Goal: Information Seeking & Learning: Learn about a topic

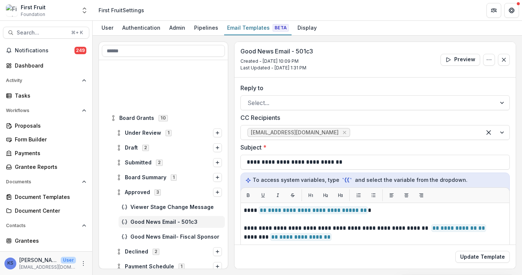
scroll to position [168, 0]
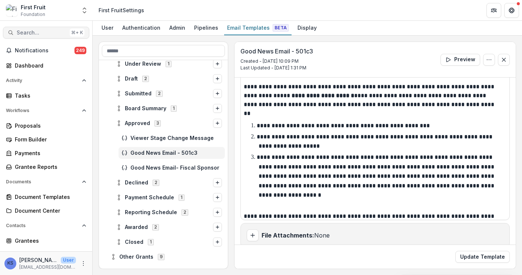
click at [39, 29] on button "Search... ⌘ + K" at bounding box center [46, 33] width 86 height 12
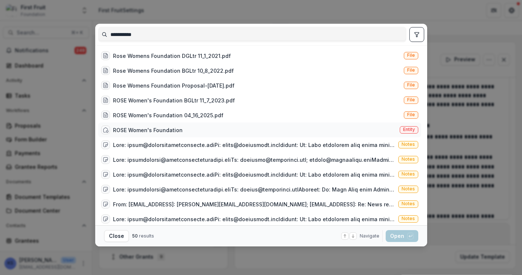
type input "**********"
click at [162, 132] on div "ROSE Women's Foundation" at bounding box center [148, 130] width 70 height 8
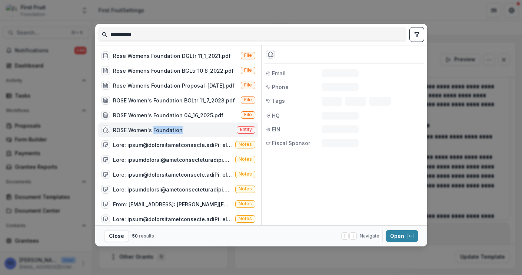
click at [162, 132] on div "ROSE Women's Foundation" at bounding box center [148, 130] width 70 height 8
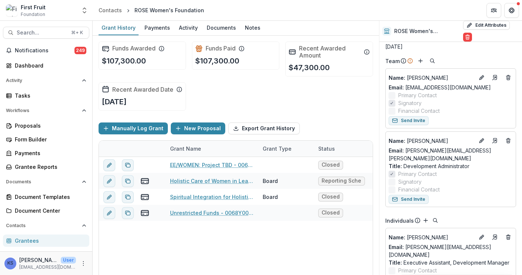
scroll to position [127, 0]
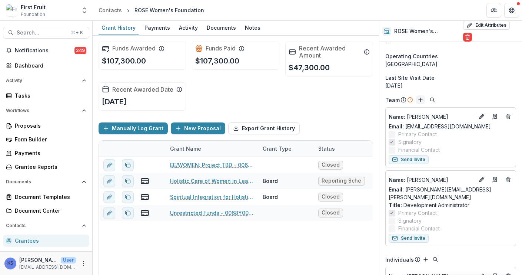
click at [419, 100] on line "Add" at bounding box center [421, 100] width 4 height 0
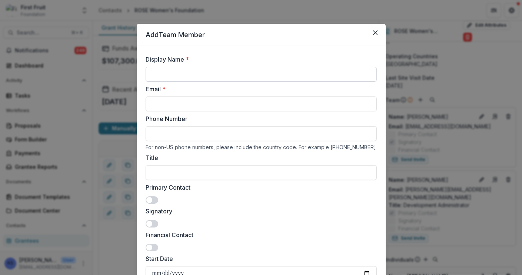
click at [172, 71] on input "Display Name *" at bounding box center [261, 74] width 231 height 15
type input "**********"
paste input "**********"
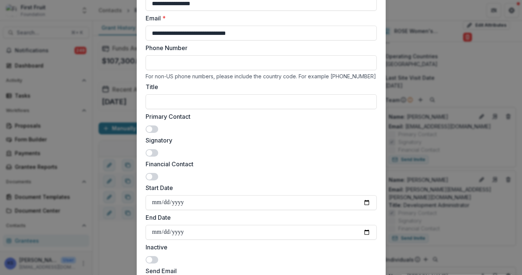
scroll to position [83, 0]
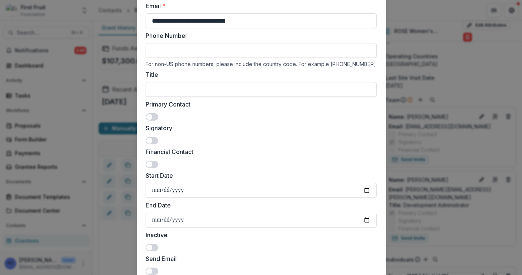
type input "**********"
click at [152, 117] on span at bounding box center [152, 116] width 13 height 7
click at [174, 95] on input "Title" at bounding box center [261, 89] width 231 height 15
click at [169, 90] on input "Title" at bounding box center [261, 89] width 231 height 15
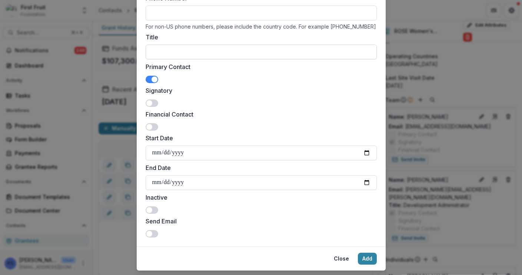
scroll to position [121, 0]
type input "*"
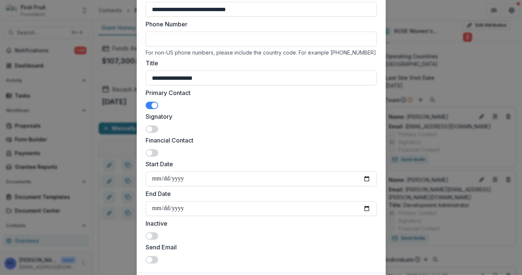
scroll to position [140, 0]
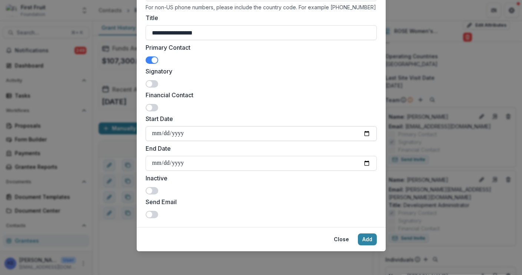
type input "**********"
click at [155, 135] on input "Start Date" at bounding box center [261, 133] width 231 height 15
type input "**********"
click at [364, 239] on button "Add" at bounding box center [367, 239] width 19 height 12
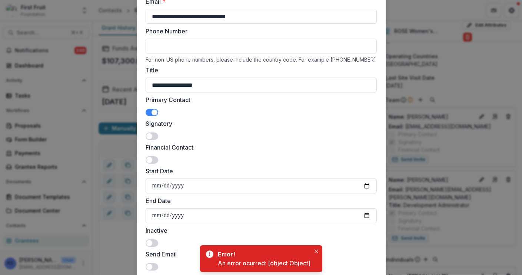
scroll to position [79, 0]
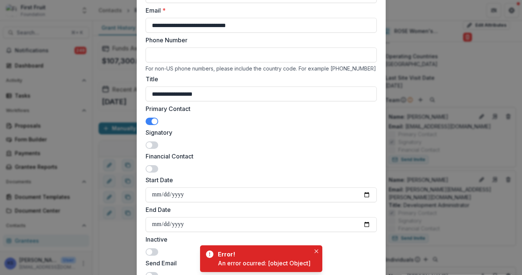
click at [148, 119] on span at bounding box center [152, 120] width 13 height 7
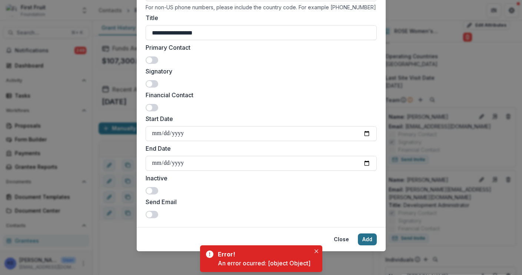
click at [365, 232] on footer "Close Add" at bounding box center [261, 239] width 249 height 24
click at [367, 235] on button "Add" at bounding box center [367, 239] width 19 height 12
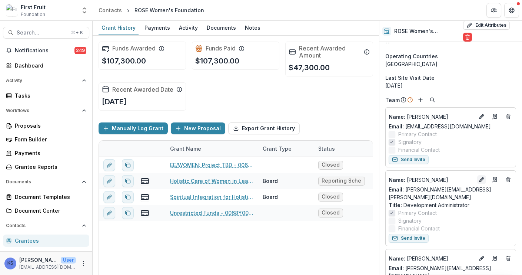
click at [480, 179] on icon "Edit" at bounding box center [481, 179] width 3 height 3
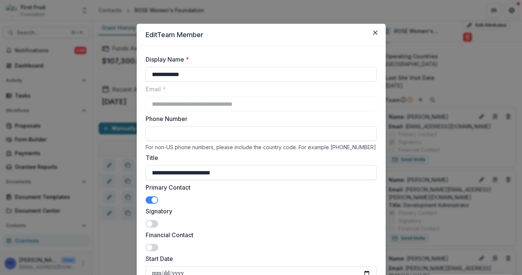
click at [149, 199] on span at bounding box center [152, 199] width 13 height 7
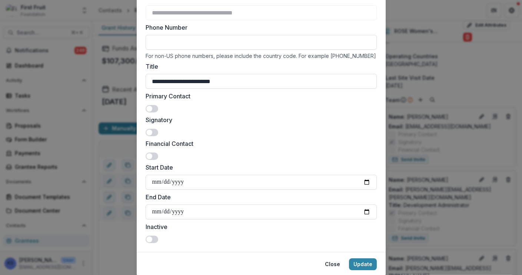
scroll to position [96, 0]
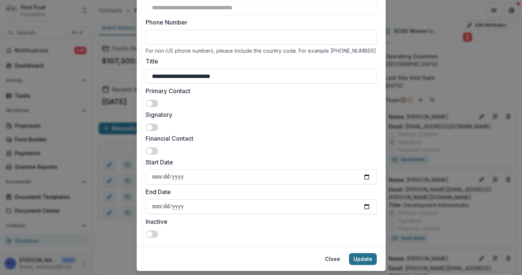
click at [367, 257] on button "Update" at bounding box center [363, 259] width 28 height 12
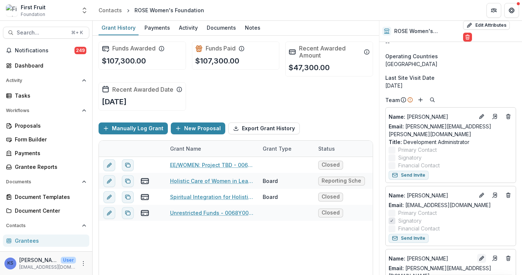
click at [480, 257] on icon "Edit" at bounding box center [481, 258] width 3 height 3
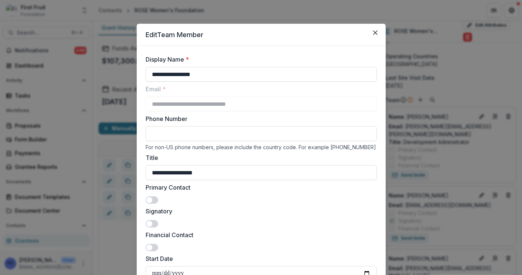
click at [153, 201] on span at bounding box center [152, 199] width 13 height 7
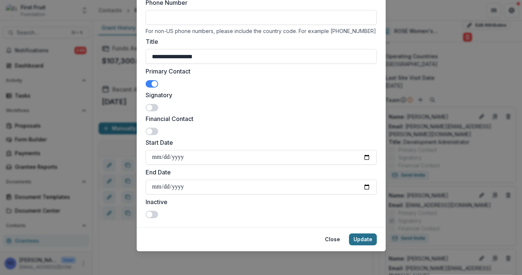
click at [370, 236] on button "Update" at bounding box center [363, 239] width 28 height 12
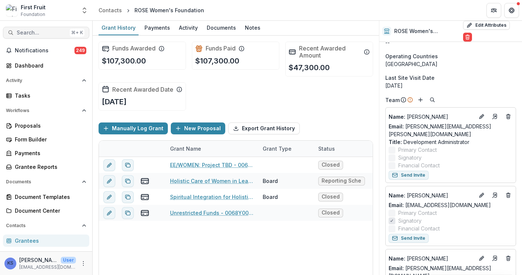
click at [36, 33] on span "Search..." at bounding box center [42, 33] width 50 height 6
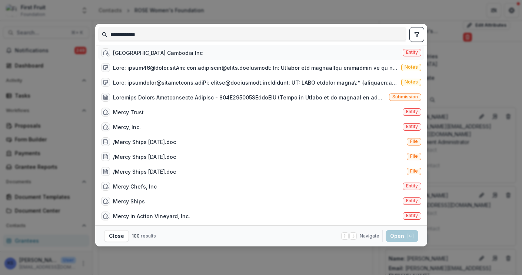
type input "**********"
click at [138, 57] on div "[GEOGRAPHIC_DATA] Cambodia Inc" at bounding box center [158, 53] width 90 height 8
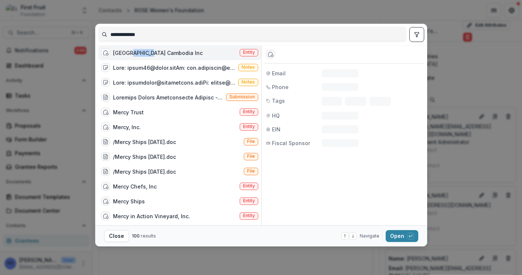
click at [138, 57] on div "[GEOGRAPHIC_DATA] Cambodia Inc" at bounding box center [158, 53] width 90 height 8
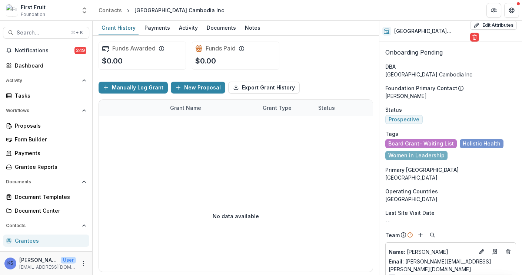
click at [405, 145] on span "Board Grant- Waiting List" at bounding box center [421, 143] width 66 height 6
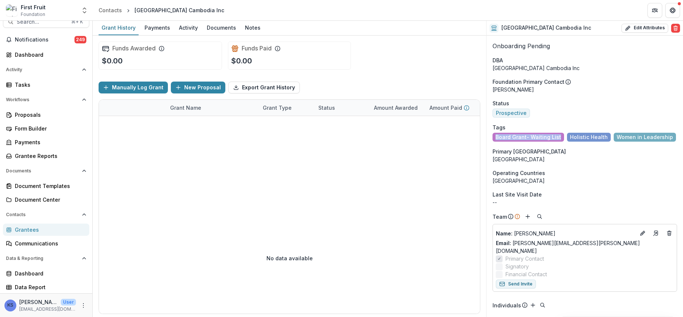
scroll to position [11, 0]
click at [27, 232] on div "Grantees" at bounding box center [49, 230] width 69 height 8
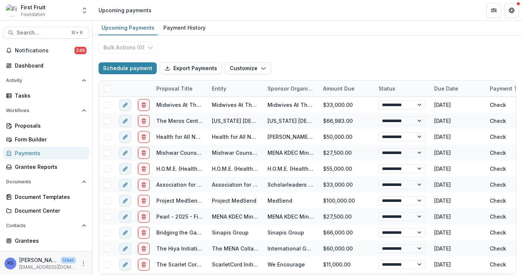
select select "**********"
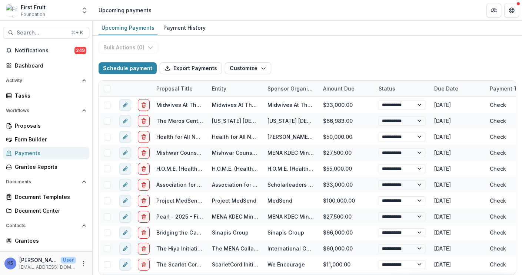
select select "**********"
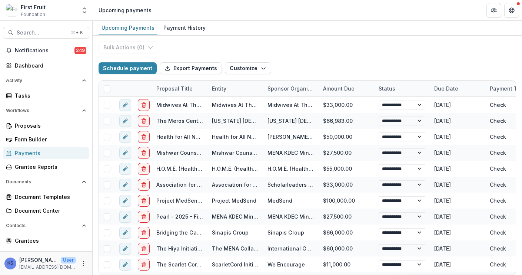
select select "**********"
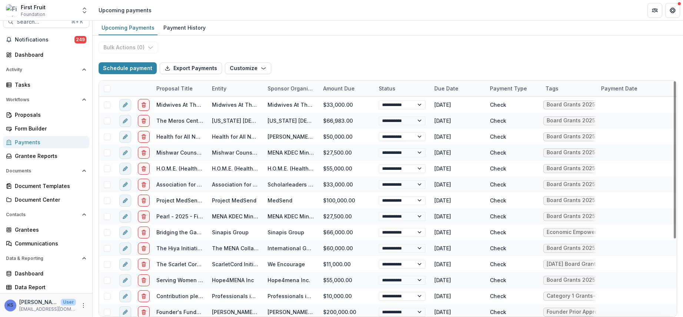
scroll to position [11, 0]
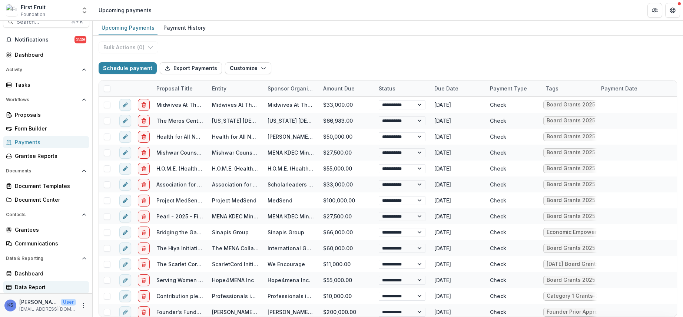
click at [39, 274] on div "Data Report" at bounding box center [49, 287] width 69 height 8
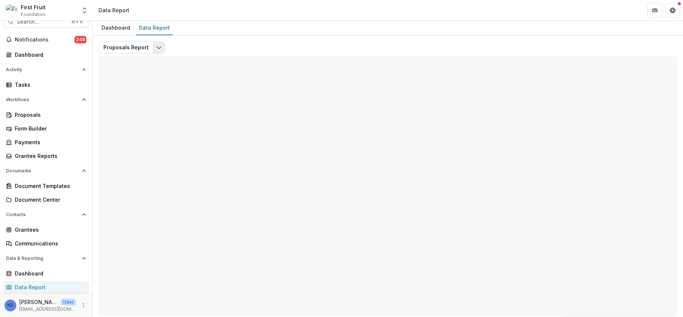
click at [156, 44] on icon "Edit selected report" at bounding box center [159, 47] width 6 height 6
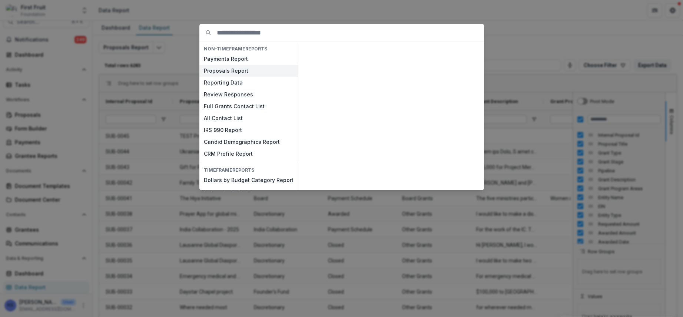
click at [254, 71] on button "Proposals Report" at bounding box center [248, 71] width 99 height 12
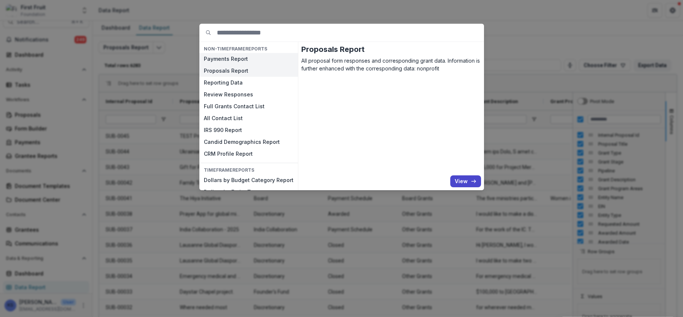
click at [229, 59] on button "Payments Report" at bounding box center [248, 59] width 99 height 12
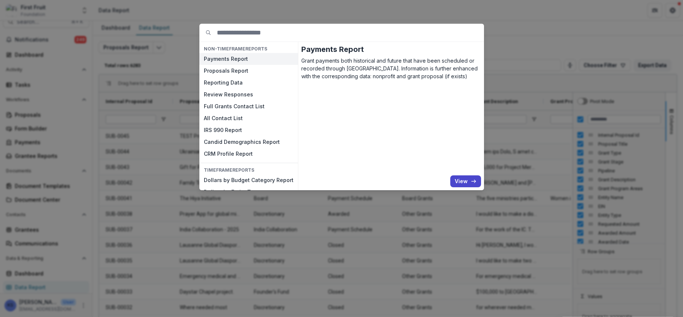
click at [522, 57] on div "NON-TIMEFRAME Reports Payments Report Proposals Report Reporting Data Review Re…" at bounding box center [341, 158] width 683 height 317
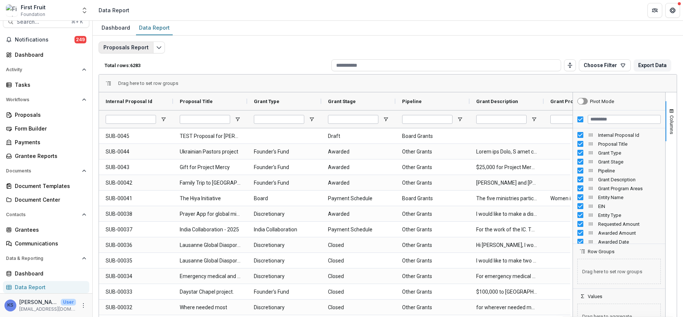
click at [150, 50] on button "Proposals Report" at bounding box center [126, 48] width 55 height 12
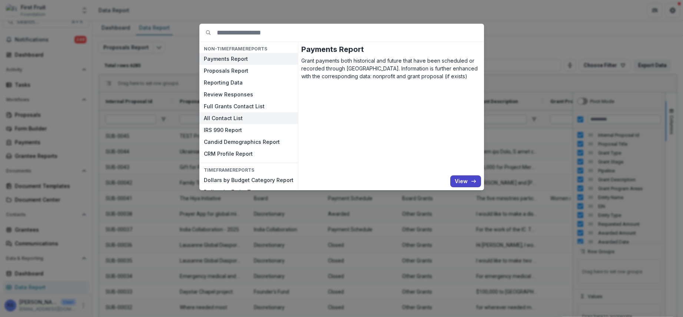
click at [242, 120] on button "All Contact List" at bounding box center [248, 118] width 99 height 12
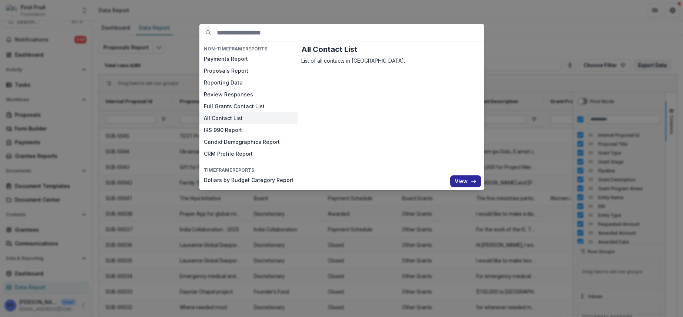
click at [466, 180] on button "View" at bounding box center [465, 181] width 31 height 12
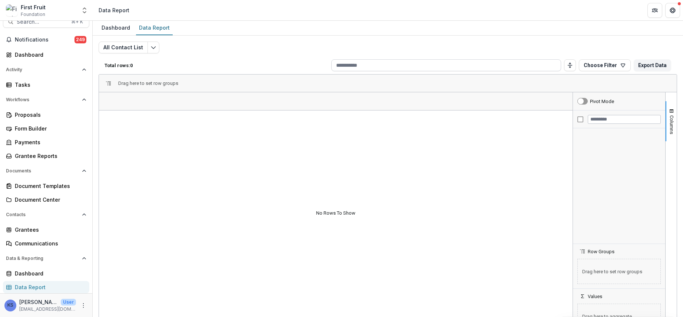
click at [408, 69] on input at bounding box center [446, 65] width 230 height 12
click at [522, 119] on input "Filter Columns Input" at bounding box center [624, 119] width 73 height 9
click at [522, 121] on div at bounding box center [619, 119] width 92 height 18
click at [522, 118] on input "Filter Columns Input" at bounding box center [624, 119] width 73 height 9
type input "**********"
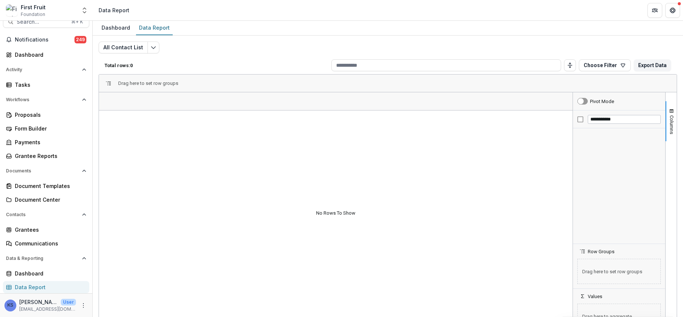
click at [522, 152] on div at bounding box center [619, 185] width 92 height 115
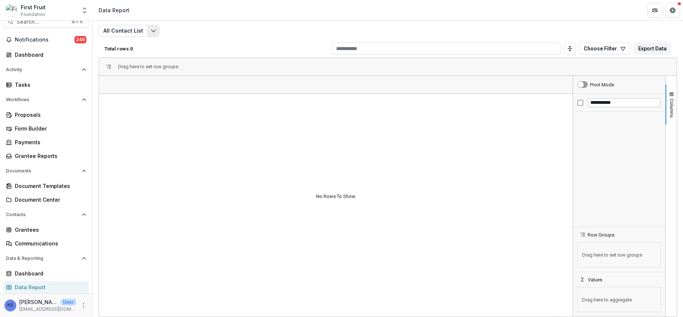
click at [150, 31] on icon "Edit selected report" at bounding box center [153, 31] width 6 height 6
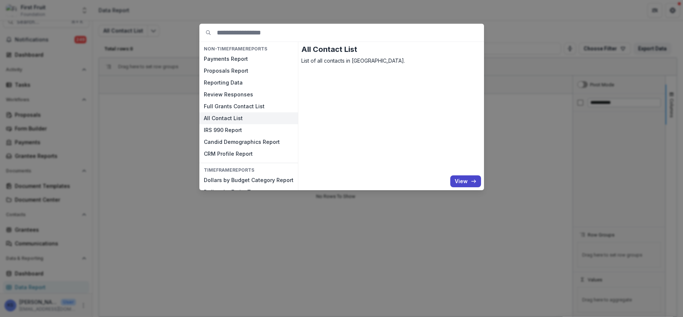
scroll to position [11, 0]
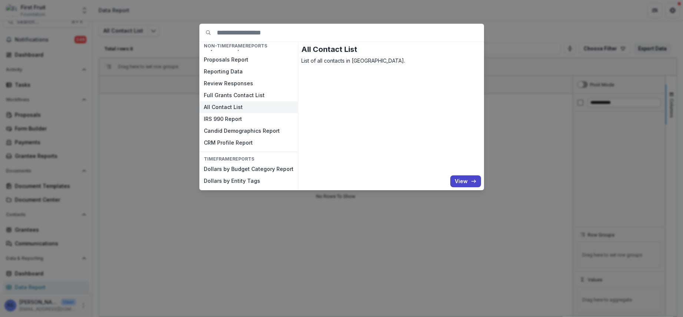
click at [329, 225] on div "NON-TIMEFRAME Reports Payments Report Proposals Report Reporting Data Review Re…" at bounding box center [341, 158] width 683 height 317
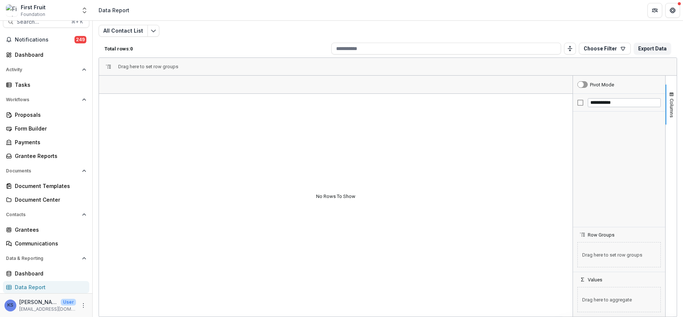
scroll to position [0, 0]
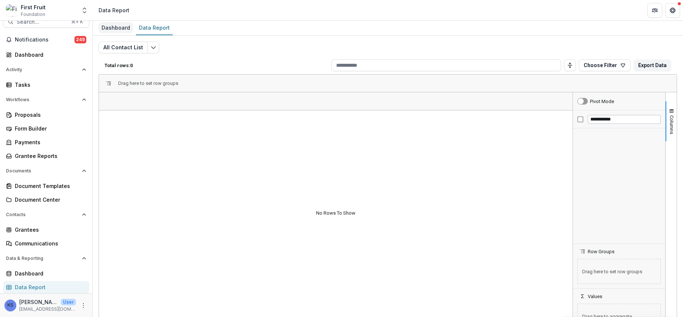
click at [120, 26] on div "Dashboard" at bounding box center [116, 27] width 34 height 11
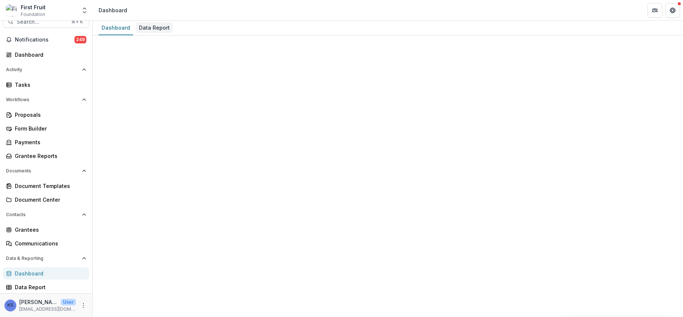
click at [148, 29] on div "Data Report" at bounding box center [154, 27] width 37 height 11
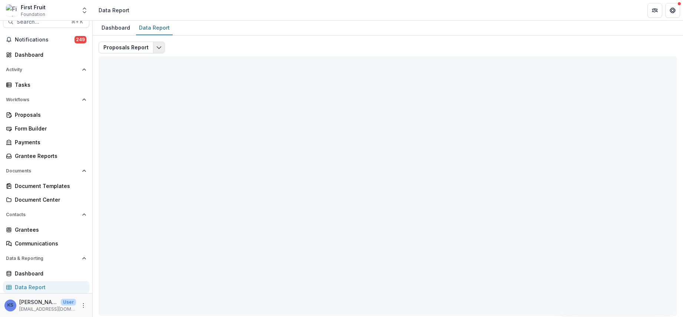
click at [156, 46] on icon "Edit selected report" at bounding box center [159, 47] width 6 height 6
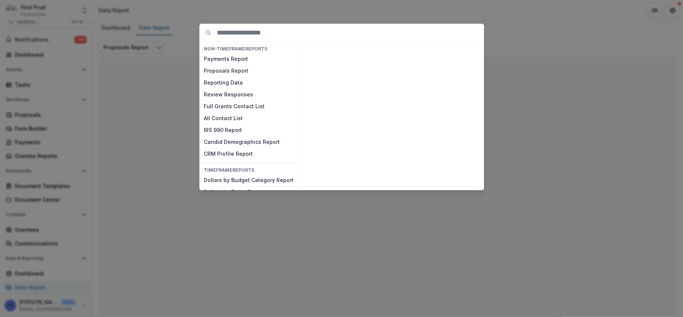
click at [184, 62] on div "NON-TIMEFRAME Reports Payments Report Proposals Report Reporting Data Review Re…" at bounding box center [341, 158] width 683 height 317
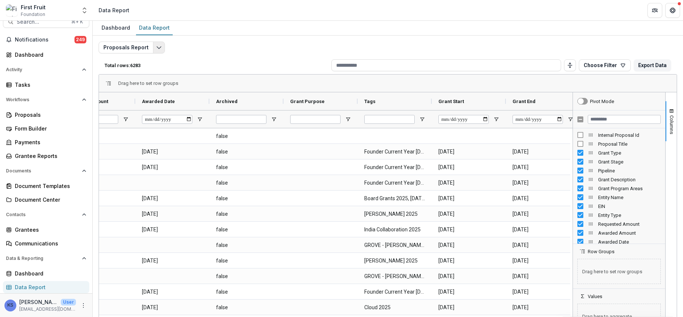
click at [159, 45] on icon "Edit selected report" at bounding box center [159, 47] width 6 height 6
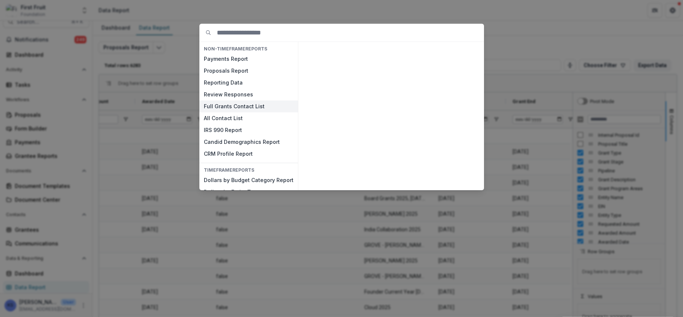
scroll to position [11, 0]
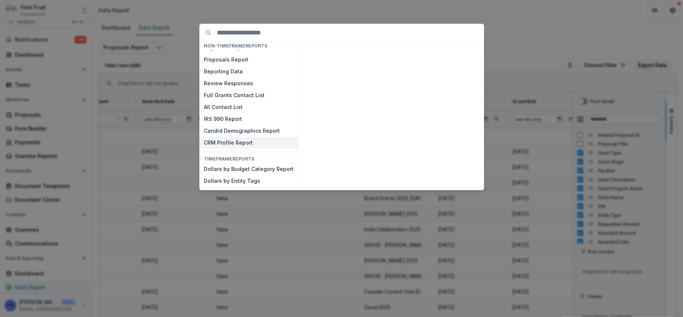
click at [252, 143] on button "CRM Profile Report" at bounding box center [248, 143] width 99 height 12
click at [471, 181] on icon "button" at bounding box center [474, 181] width 6 height 6
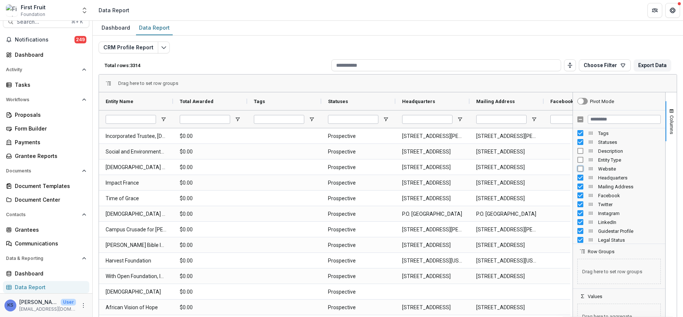
scroll to position [195, 0]
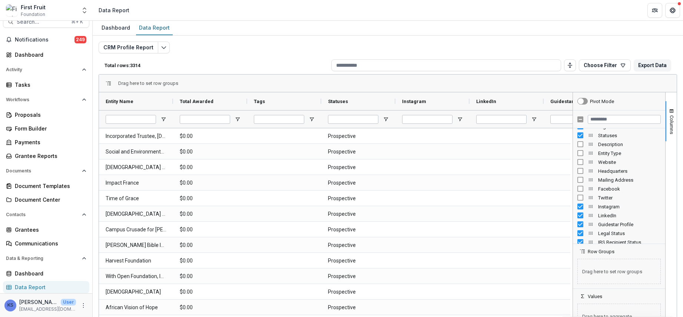
click at [522, 203] on div "Instagram" at bounding box center [618, 206] width 83 height 9
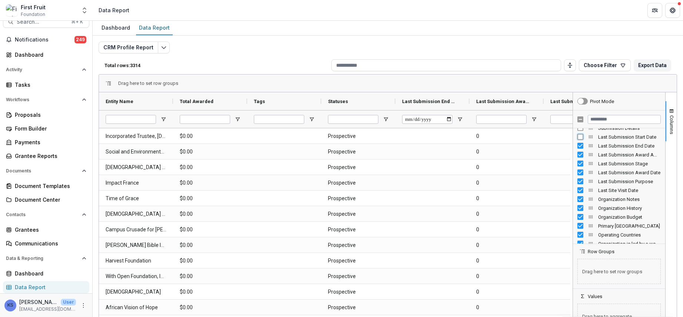
scroll to position [358, 0]
click at [522, 172] on div "Last Submission Purpose" at bounding box center [618, 176] width 83 height 9
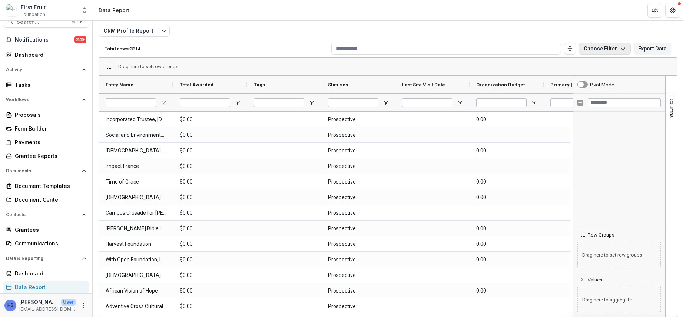
scroll to position [376, 0]
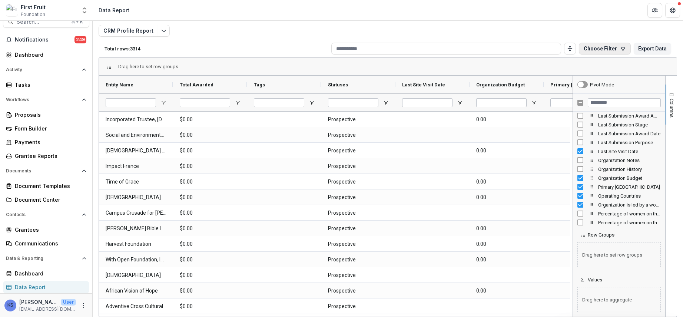
click at [522, 51] on button "Choose Filter" at bounding box center [605, 49] width 52 height 12
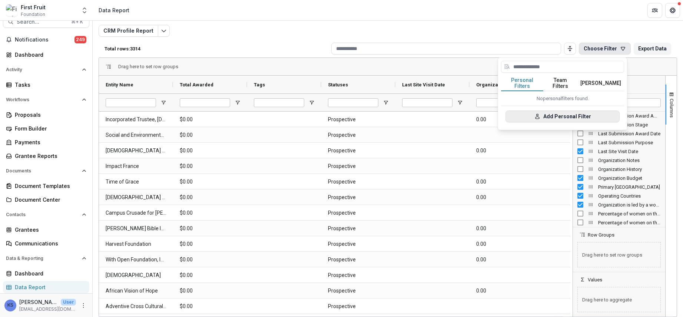
click at [522, 112] on button "Add Personal Filter" at bounding box center [563, 116] width 114 height 12
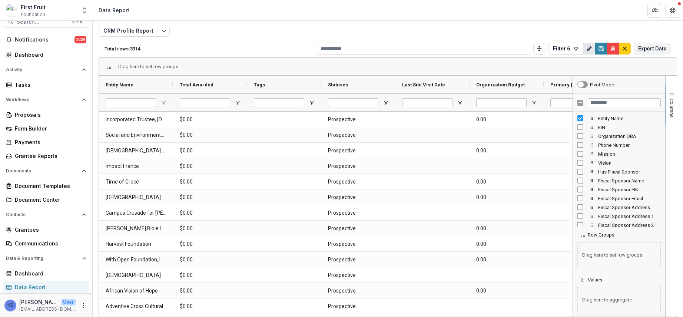
click at [522, 47] on icon "Rename" at bounding box center [589, 49] width 6 height 6
type input "********"
click at [522, 82] on input "********" at bounding box center [586, 80] width 109 height 15
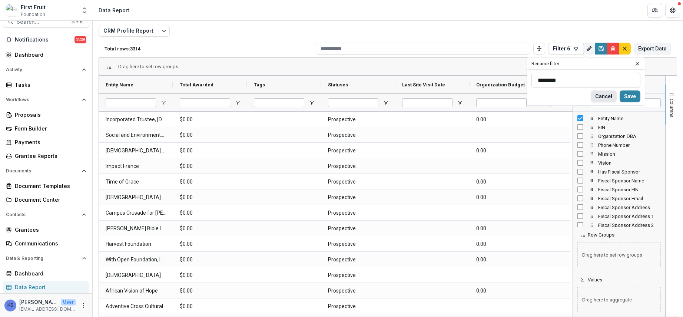
click at [522, 95] on button "Cancel" at bounding box center [604, 96] width 26 height 12
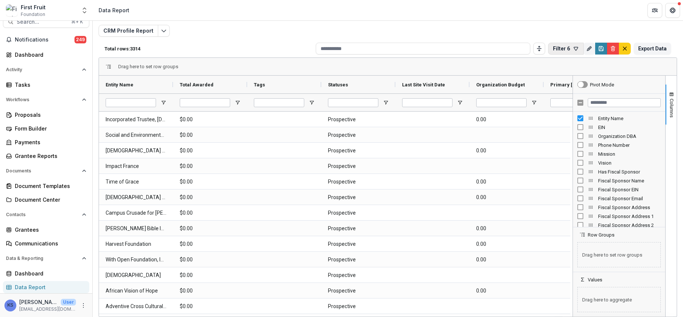
click at [522, 50] on icon "button" at bounding box center [576, 49] width 6 height 6
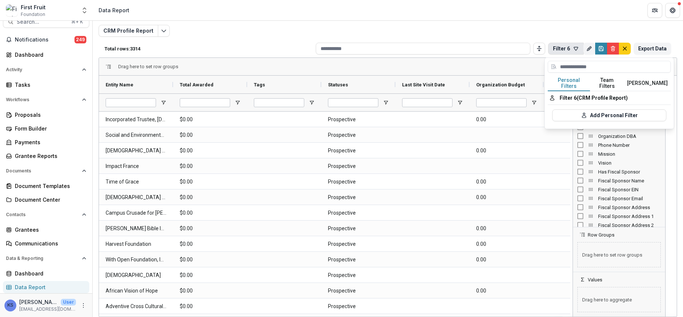
click at [522, 23] on div "CRM Profile Report Total rows: 3314 Filter 6 Personal Filters Team Filters Teme…" at bounding box center [388, 159] width 590 height 280
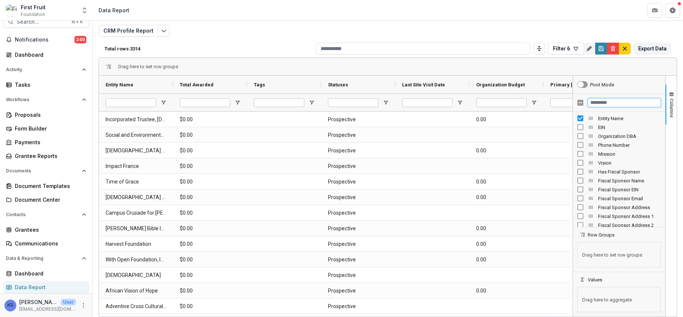
click at [522, 103] on input "Filter Columns Input" at bounding box center [624, 102] width 73 height 9
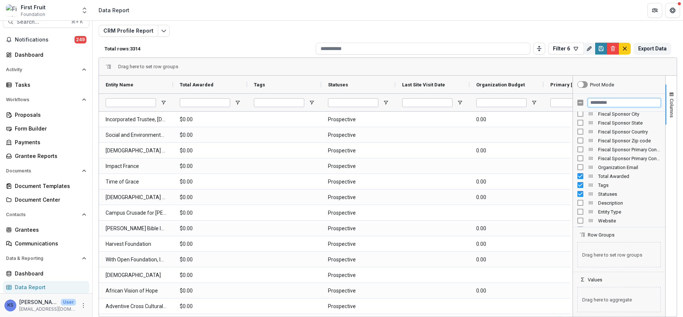
scroll to position [121, 0]
drag, startPoint x: 600, startPoint y: 184, endPoint x: 590, endPoint y: 188, distance: 11.0
click at [522, 191] on div "Fiscal Sponsor City Fiscal Sponsor State Fiscal Sponsor Country Fiscal Sponsor …" at bounding box center [619, 237] width 92 height 489
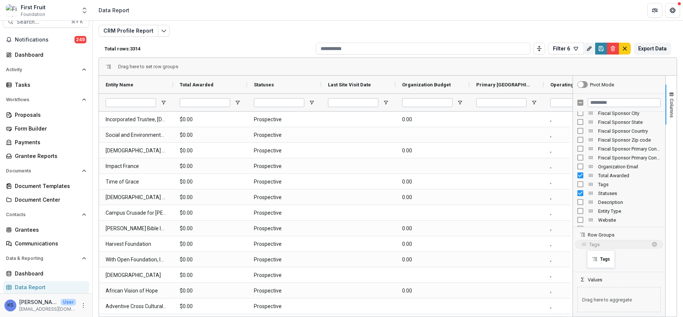
drag, startPoint x: 589, startPoint y: 185, endPoint x: 591, endPoint y: 255, distance: 69.3
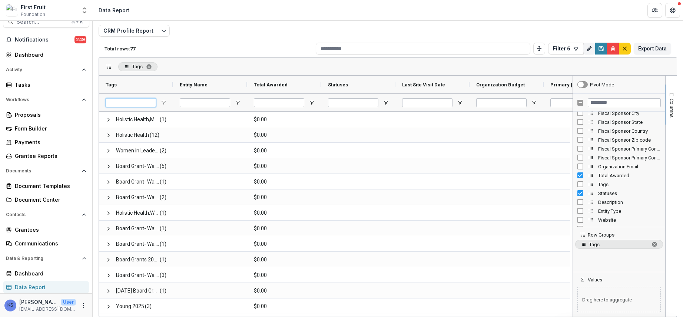
click at [143, 102] on input "Tags Filter Input" at bounding box center [131, 102] width 50 height 9
click at [165, 103] on span "Open Filter Menu" at bounding box center [163, 103] width 6 height 6
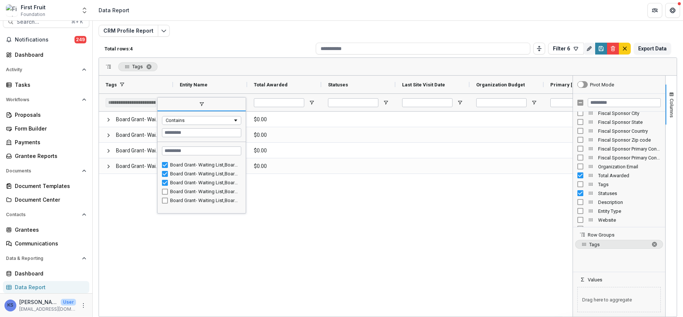
scroll to position [170, 0]
type input "**********"
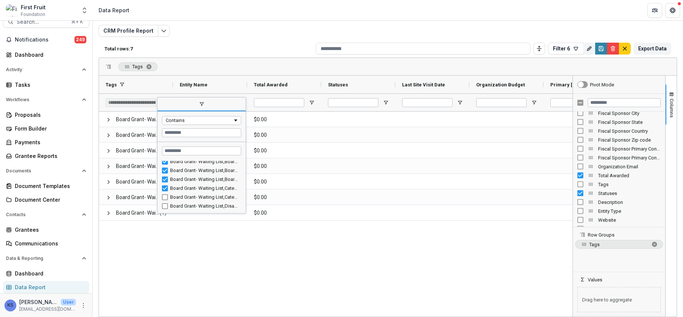
scroll to position [195, 0]
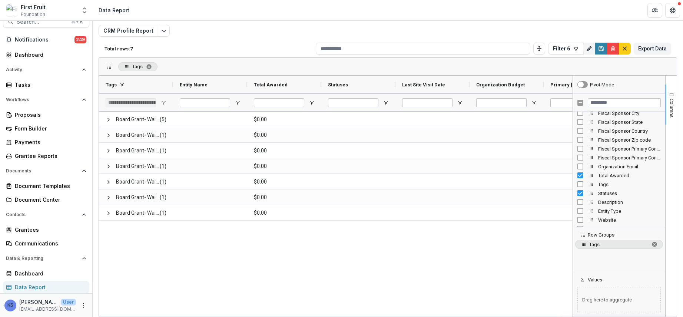
drag, startPoint x: 592, startPoint y: 246, endPoint x: 598, endPoint y: 201, distance: 46.4
click at [522, 175] on div "Pivot Mode Fiscal Sponsor City Fiscal Sponsor State Fiscal Sponsor Country Fisc…" at bounding box center [619, 196] width 92 height 241
click at [522, 242] on span "Tags. Press ENTER to sort. Press DELETE to remove" at bounding box center [655, 244] width 6 height 6
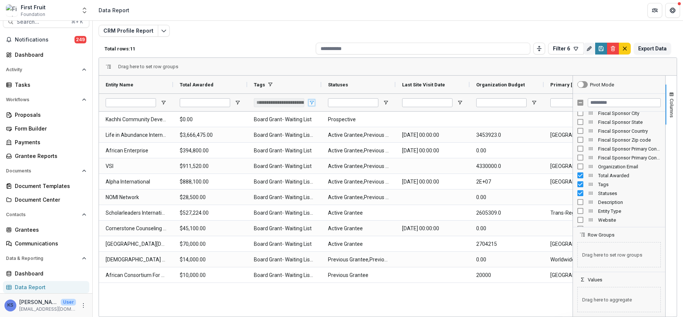
click at [312, 102] on span "Open Filter Menu" at bounding box center [312, 103] width 6 height 6
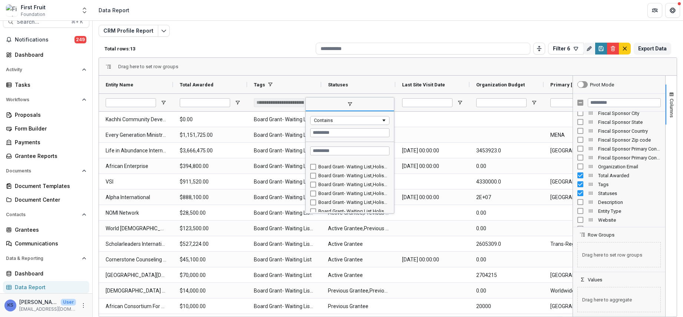
scroll to position [239, 0]
click at [312, 169] on div "Board Grant- Waiting List,Holistic Health" at bounding box center [349, 166] width 79 height 9
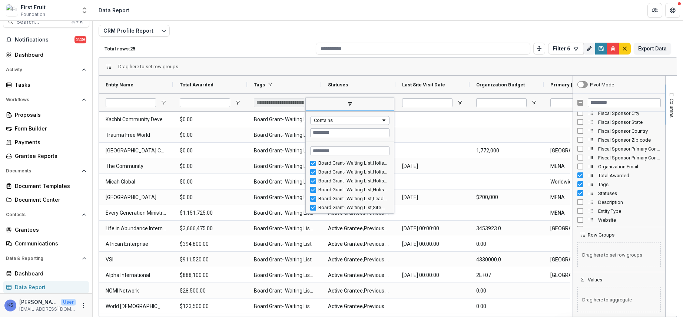
scroll to position [307, 0]
type input "**********"
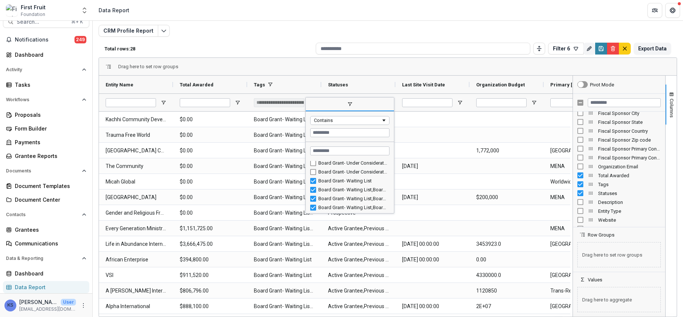
scroll to position [0, 0]
click at [522, 50] on icon "Save" at bounding box center [601, 50] width 3 height 2
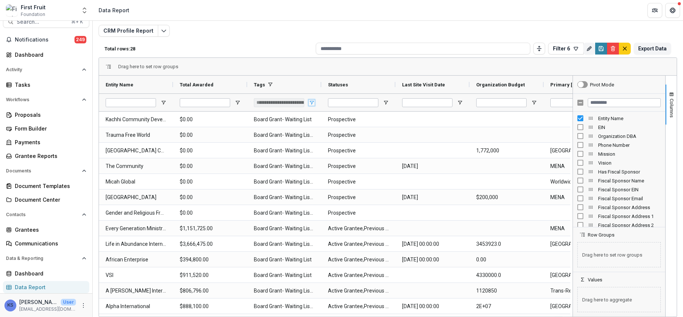
click at [311, 104] on span "Open Filter Menu" at bounding box center [312, 103] width 6 height 6
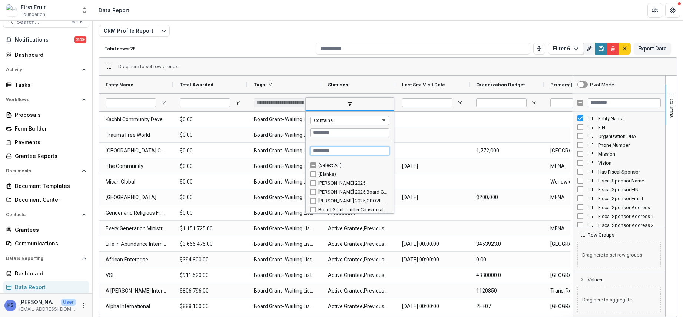
click at [332, 151] on input "Search filter values" at bounding box center [349, 150] width 79 height 9
type input "*******"
type input "**********"
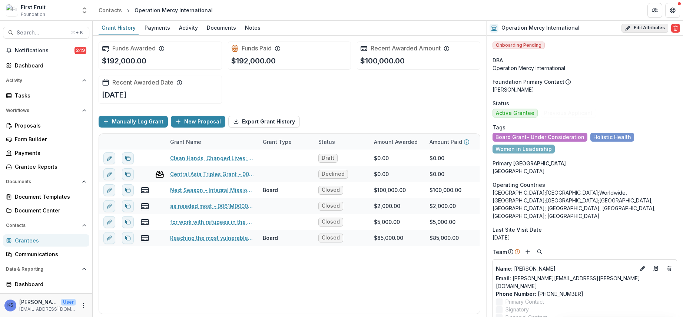
click at [628, 26] on icon "button" at bounding box center [628, 28] width 6 height 6
select select
select select "**********"
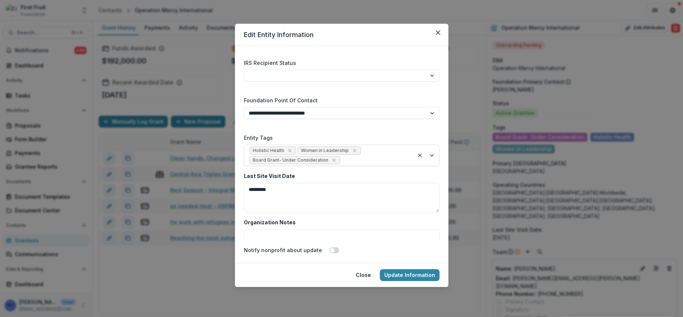
scroll to position [1179, 0]
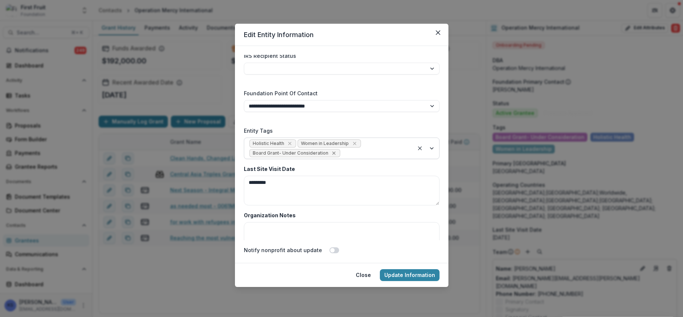
click at [332, 154] on icon "Remove Board Grant- Under Consideration" at bounding box center [333, 153] width 3 height 3
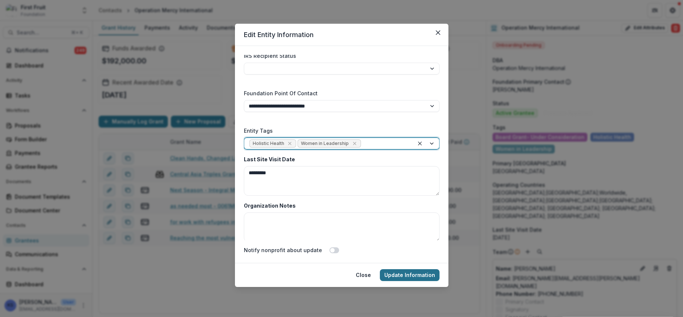
click at [413, 278] on button "Update Information" at bounding box center [410, 275] width 60 height 12
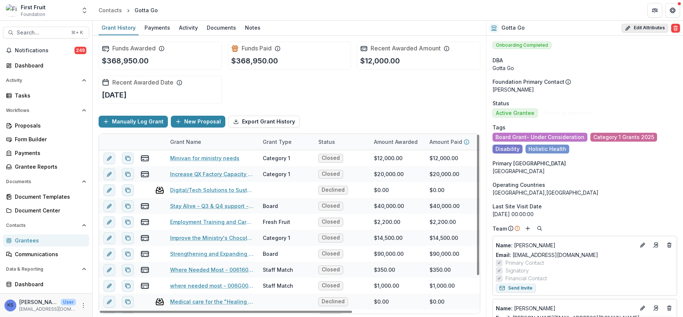
click at [633, 25] on button "Edit Attributes" at bounding box center [645, 28] width 47 height 9
select select "**"
select select "**********"
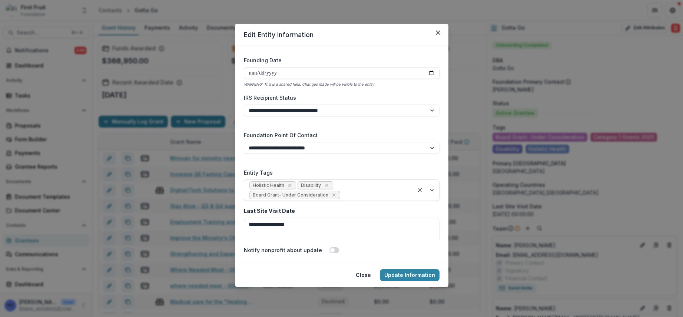
scroll to position [1146, 0]
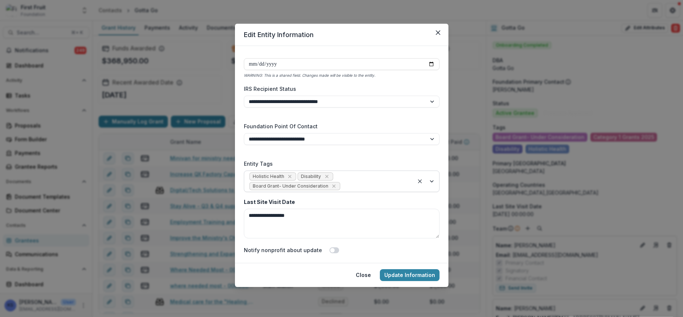
click at [334, 188] on span "Board Grant- Under Consideration" at bounding box center [294, 186] width 91 height 8
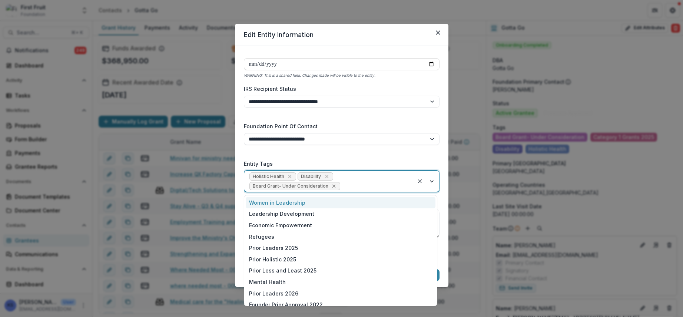
click at [332, 186] on icon "Remove Board Grant- Under Consideration" at bounding box center [333, 186] width 3 height 3
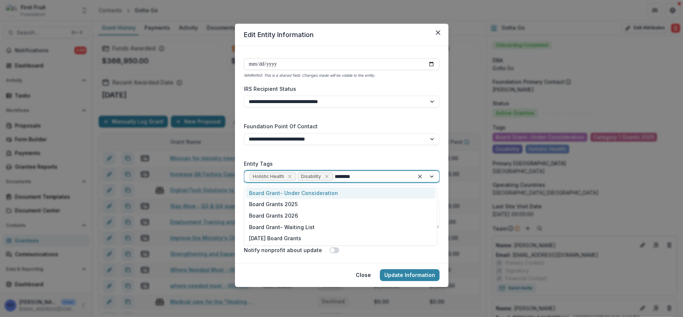
type input "*********"
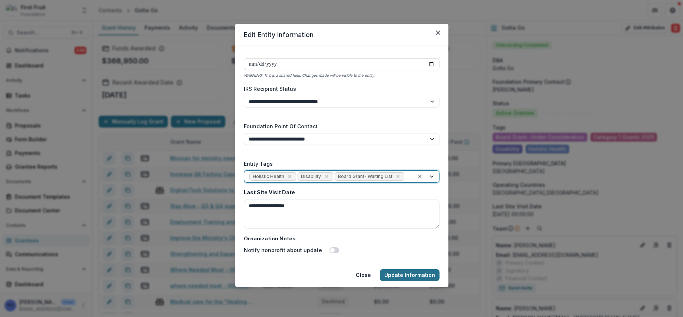
click at [401, 279] on button "Update Information" at bounding box center [410, 275] width 60 height 12
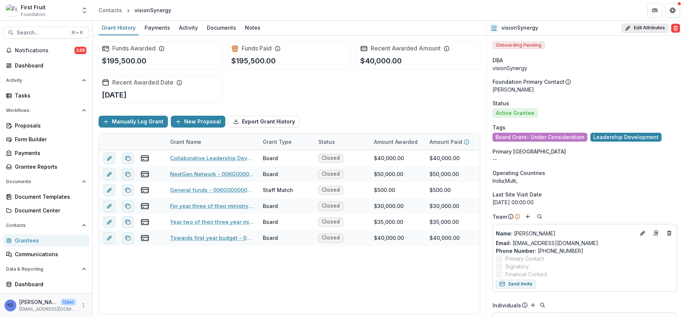
click at [643, 26] on button "Edit Attributes" at bounding box center [645, 28] width 47 height 9
select select
select select "**********"
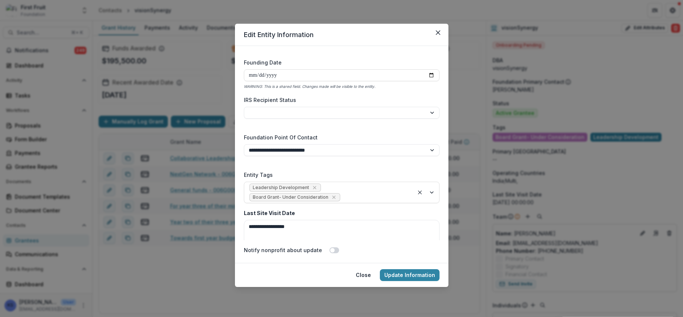
scroll to position [1137, 0]
click at [331, 195] on icon "Remove Board Grant- Under Consideration" at bounding box center [334, 196] width 6 height 6
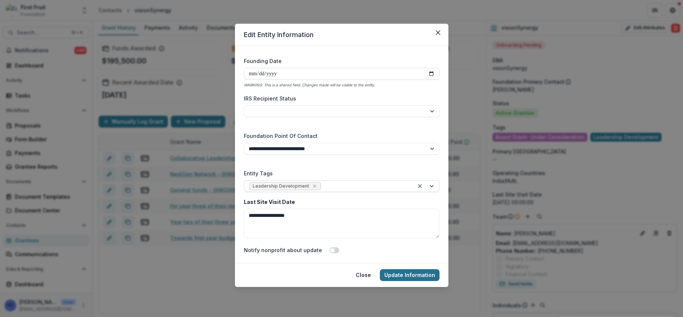
click at [419, 274] on button "Update Information" at bounding box center [410, 275] width 60 height 12
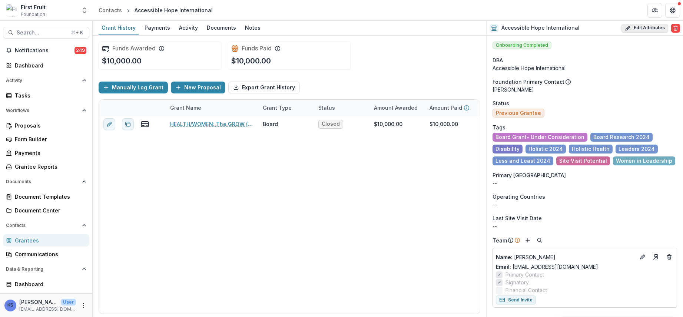
click at [650, 29] on button "Edit Attributes" at bounding box center [645, 28] width 47 height 9
select select "***"
select select "**********"
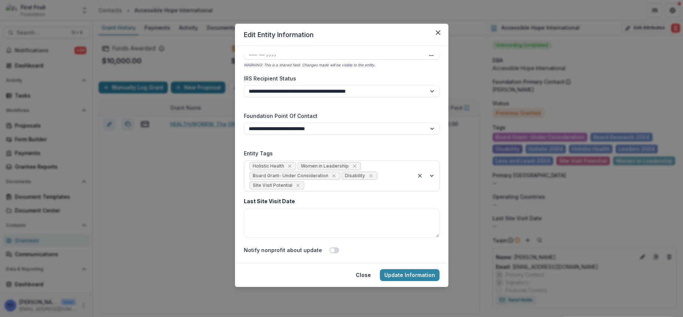
scroll to position [1158, 0]
click at [333, 175] on icon "Remove Board Grant- Under Consideration" at bounding box center [334, 175] width 6 height 6
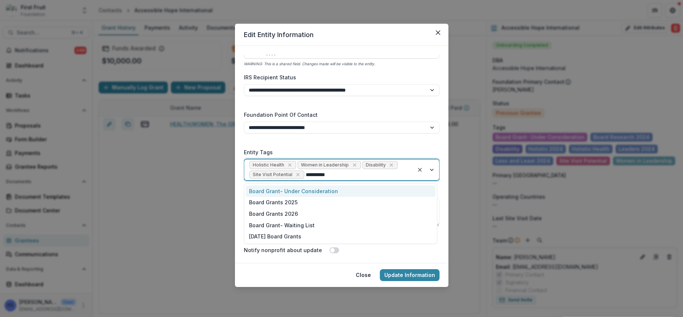
type input "**********"
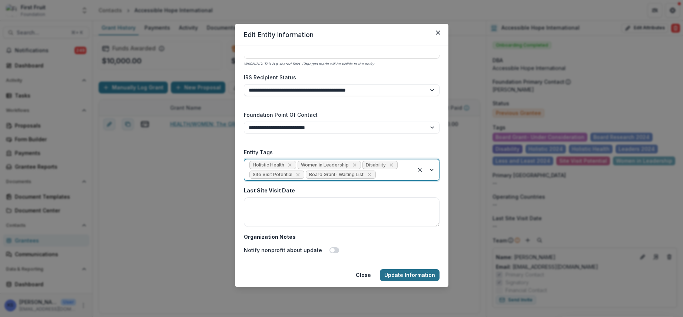
click at [408, 274] on button "Update Information" at bounding box center [410, 275] width 60 height 12
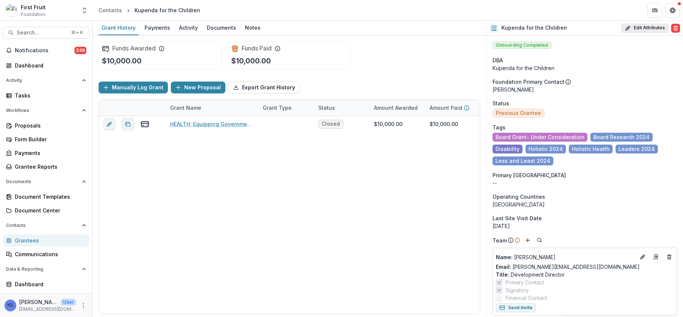
click at [640, 27] on button "Edit Attributes" at bounding box center [645, 28] width 47 height 9
select select "**"
select select "**********"
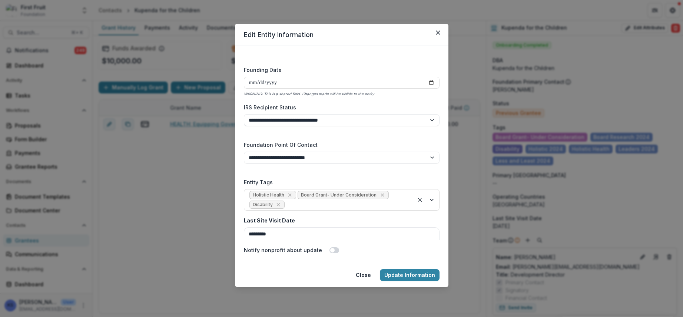
scroll to position [1148, 0]
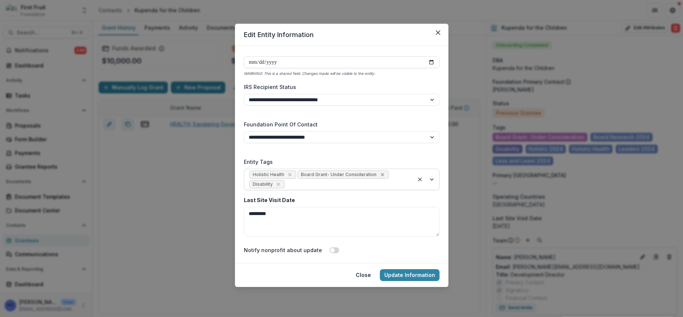
click at [380, 175] on icon "Remove Board Grant- Under Consideration" at bounding box center [383, 175] width 6 height 6
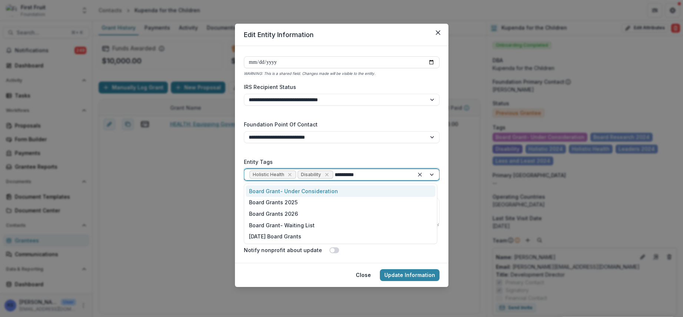
type input "**********"
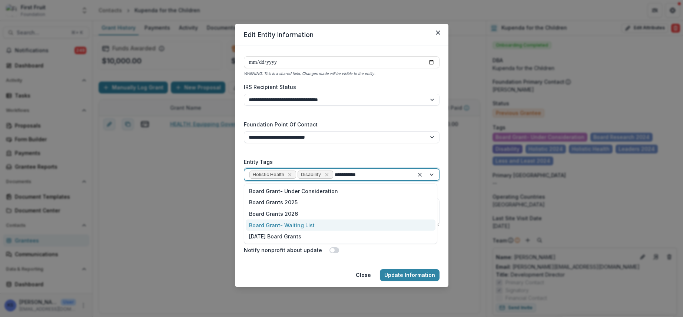
click at [318, 222] on div "Board Grant- Waiting List" at bounding box center [341, 224] width 190 height 11
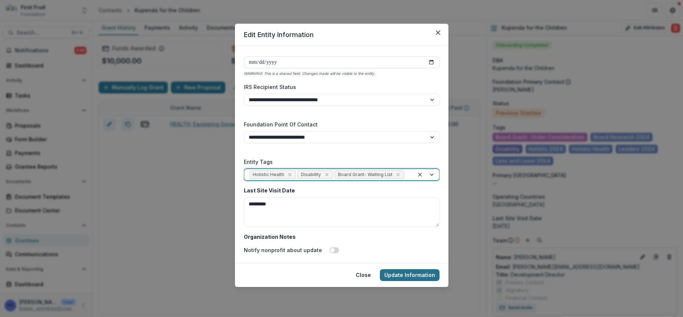
click at [421, 277] on button "Update Information" at bounding box center [410, 275] width 60 height 12
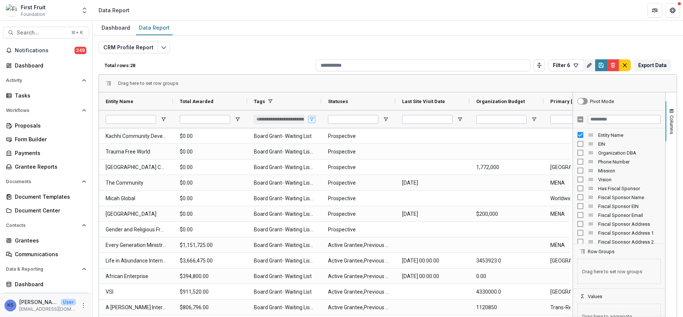
click at [312, 120] on span "Open Filter Menu" at bounding box center [312, 119] width 6 height 6
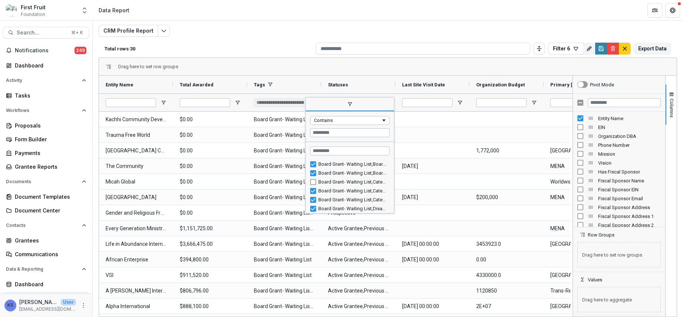
scroll to position [180, 0]
type input "**********"
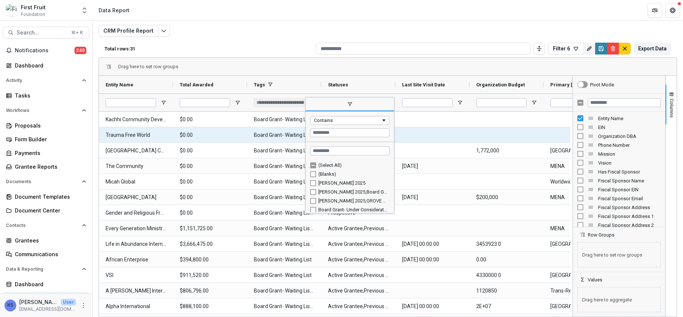
click at [421, 130] on div at bounding box center [432, 134] width 74 height 15
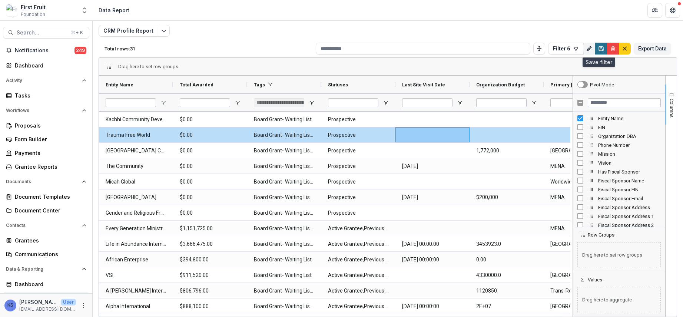
click at [601, 48] on button "Save" at bounding box center [601, 49] width 12 height 12
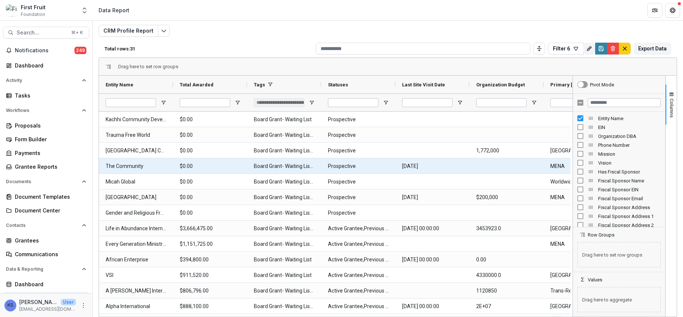
click at [203, 163] on Awarded-3906 "$0.00" at bounding box center [210, 166] width 61 height 15
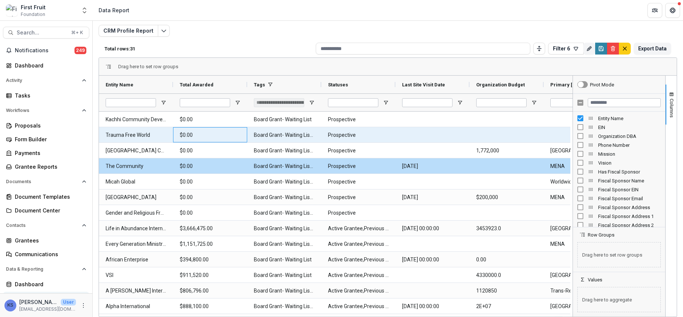
click at [199, 135] on Awarded-3890 "$0.00" at bounding box center [210, 135] width 61 height 15
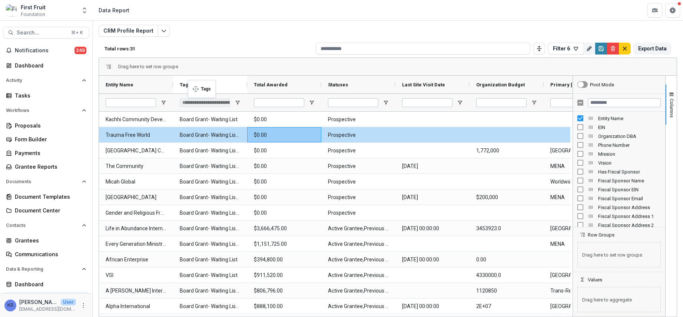
drag, startPoint x: 287, startPoint y: 82, endPoint x: 192, endPoint y: 85, distance: 95.7
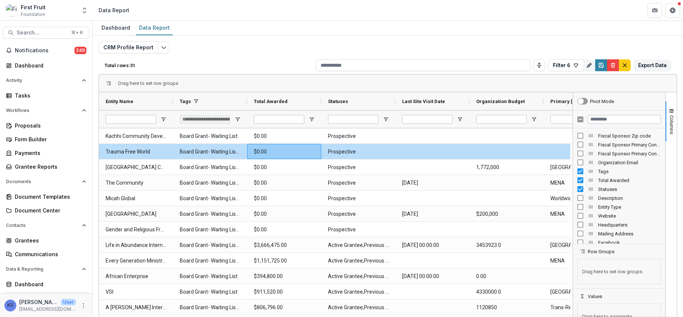
scroll to position [156, 0]
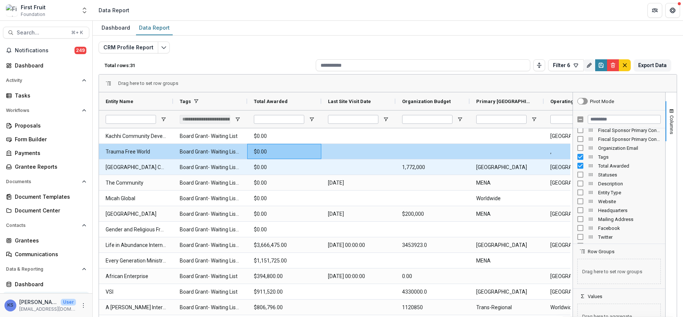
click at [515, 169] on Region-3903 "Southeast Asia" at bounding box center [506, 167] width 61 height 15
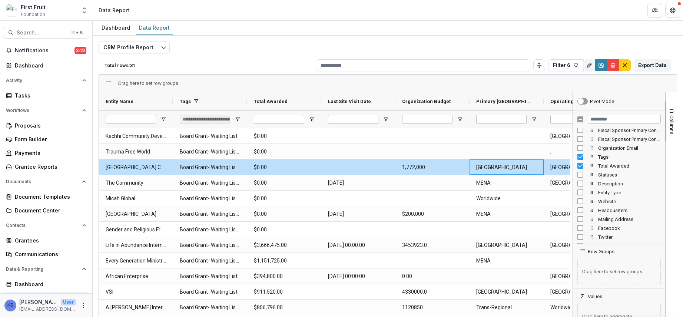
click at [622, 77] on div "Drag here to set row groups" at bounding box center [388, 84] width 578 height 18
click at [669, 105] on button "Columns" at bounding box center [671, 121] width 11 height 40
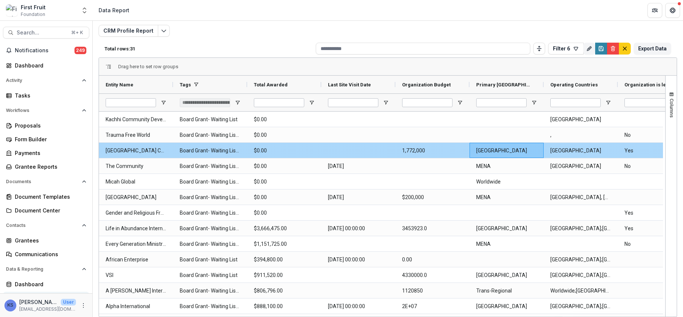
scroll to position [0, 0]
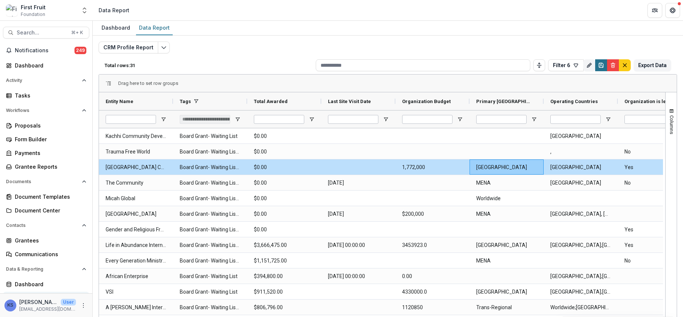
click at [598, 66] on icon "Save" at bounding box center [601, 65] width 6 height 6
